Goal: Navigation & Orientation: Find specific page/section

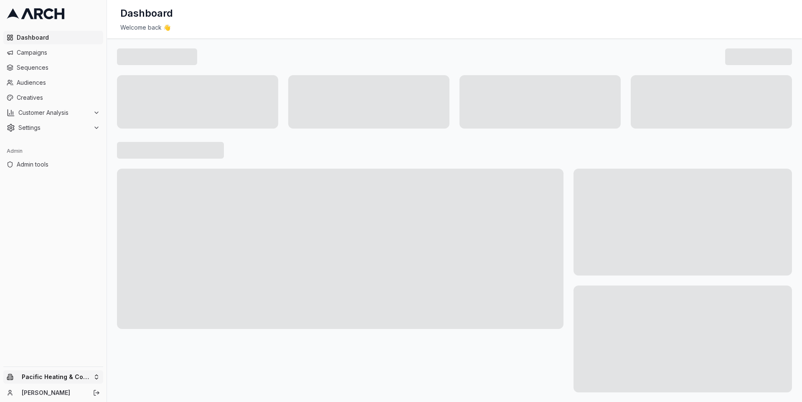
click at [93, 372] on html "Dashboard Campaigns Sequences Audiences Creatives Customer Analysis Settings Ad…" at bounding box center [401, 201] width 802 height 402
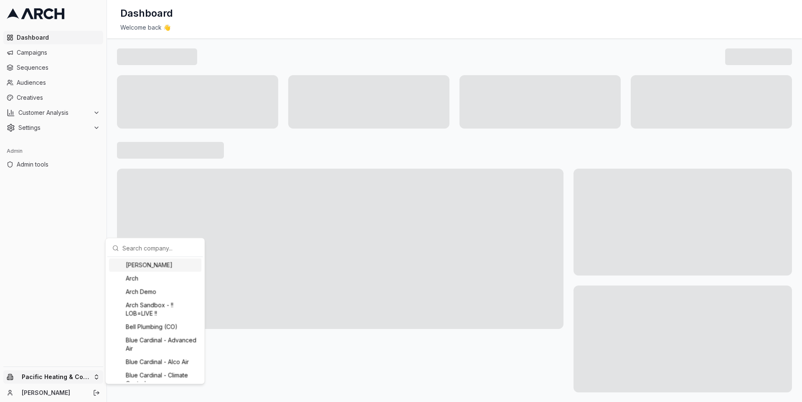
click at [149, 250] on input "text" at bounding box center [160, 248] width 76 height 17
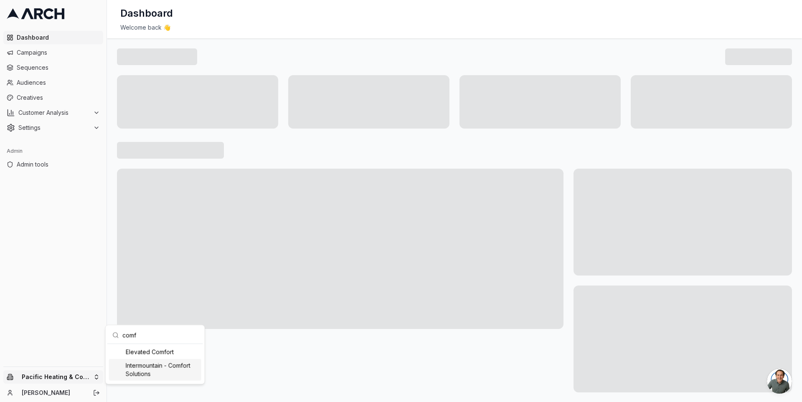
type input "comf"
click at [165, 371] on div "Intermountain - Comfort Solutions" at bounding box center [155, 370] width 92 height 22
click at [53, 84] on html "Dashboard Campaigns Sequences Audiences Creatives Customer Analysis Settings Ad…" at bounding box center [401, 201] width 802 height 402
click at [47, 63] on link "Sequences" at bounding box center [53, 67] width 100 height 13
